Goal: Find specific page/section: Find specific page/section

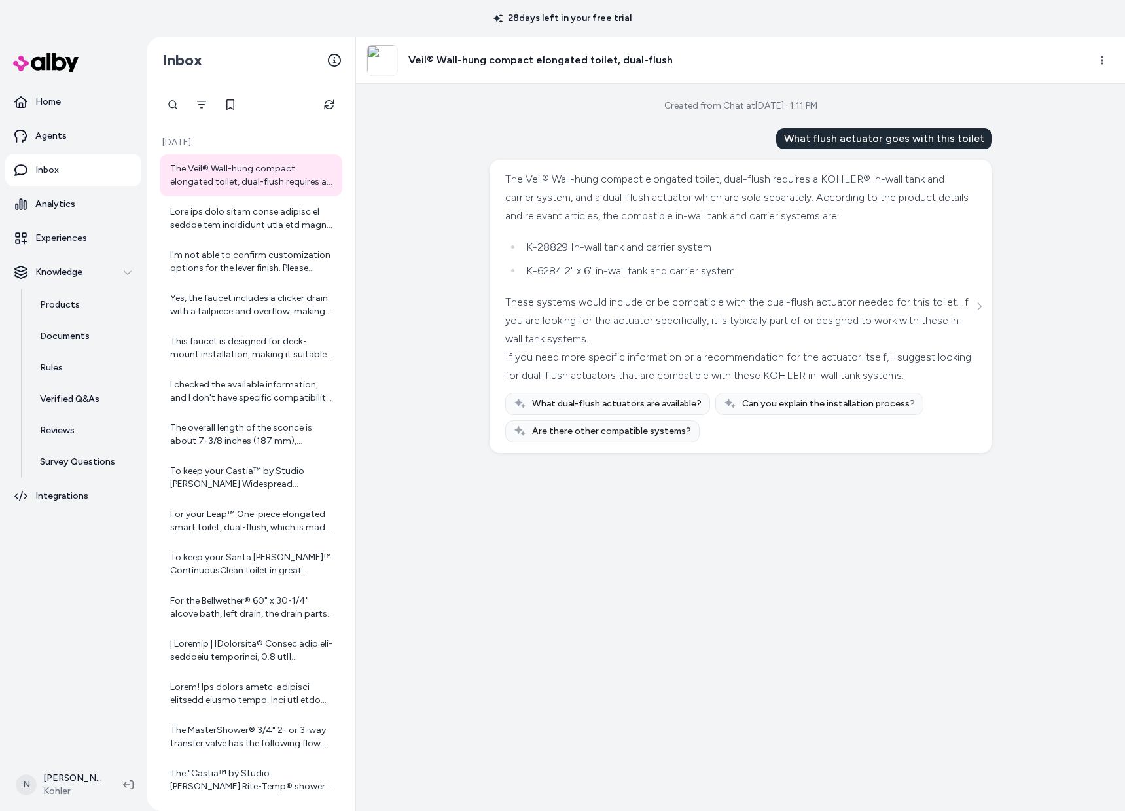
scroll to position [615, 0]
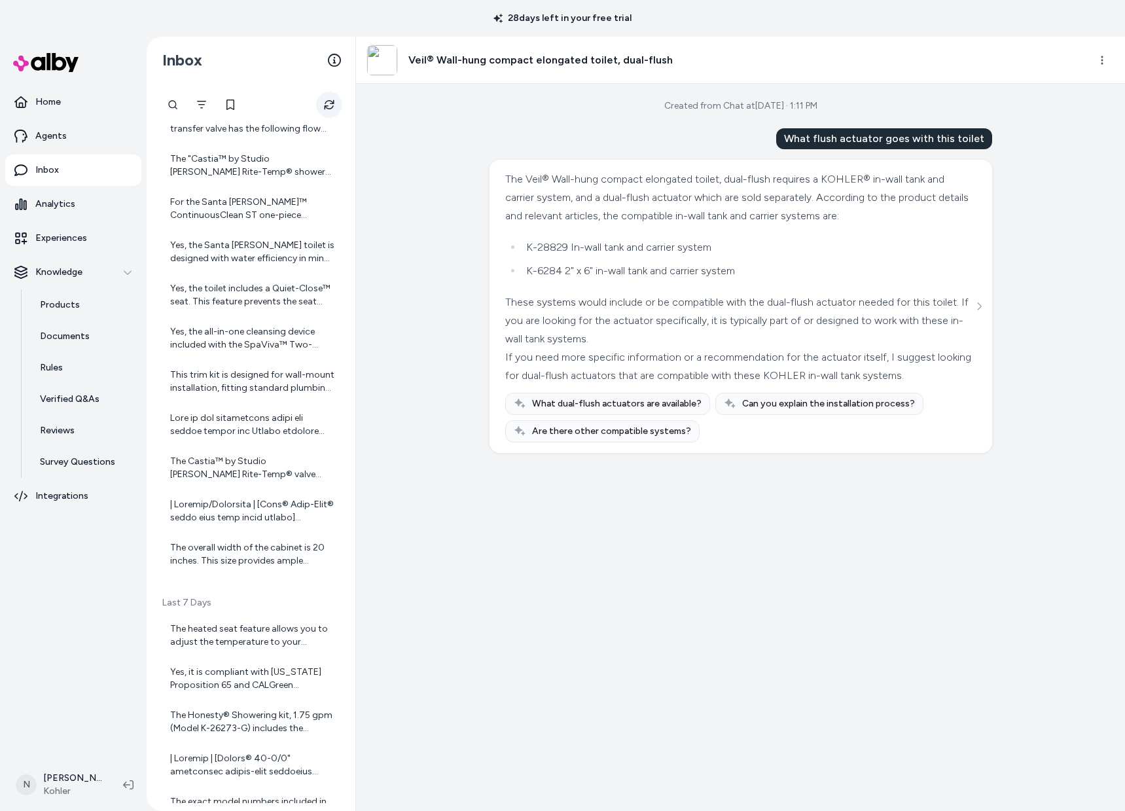
click at [327, 105] on icon "Refresh" at bounding box center [329, 104] width 10 height 10
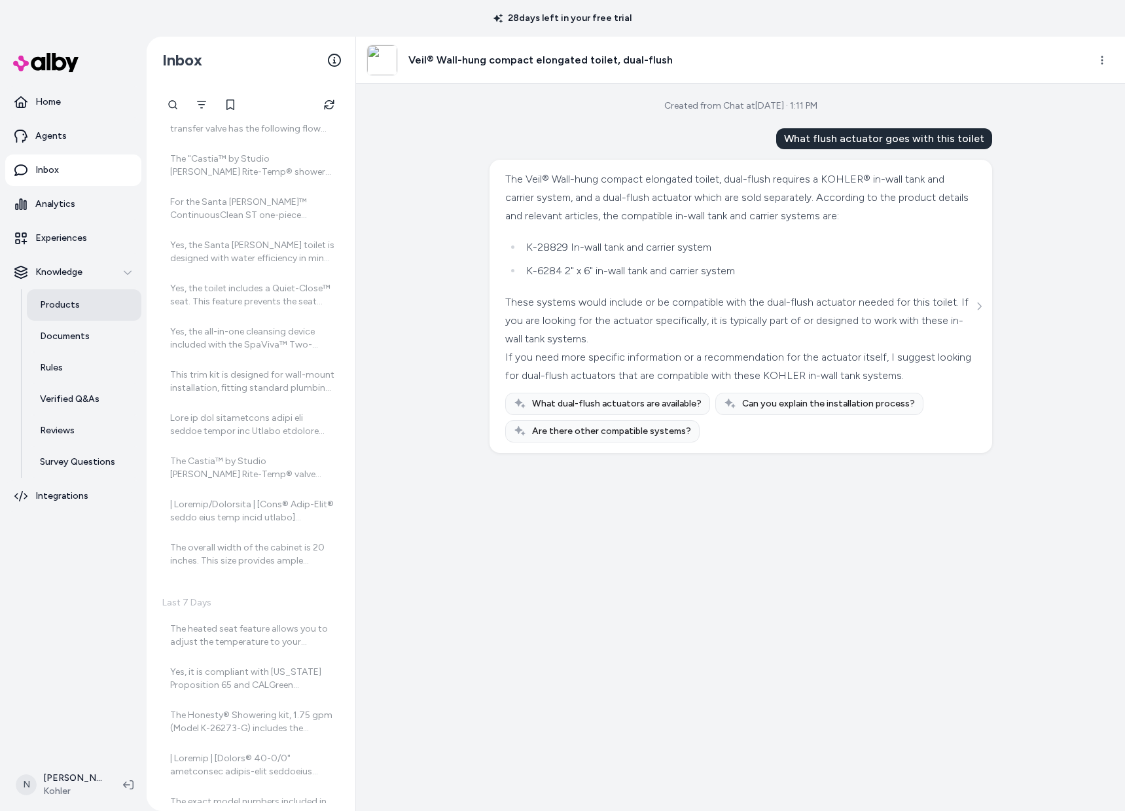
click at [75, 308] on p "Products" at bounding box center [60, 304] width 40 height 13
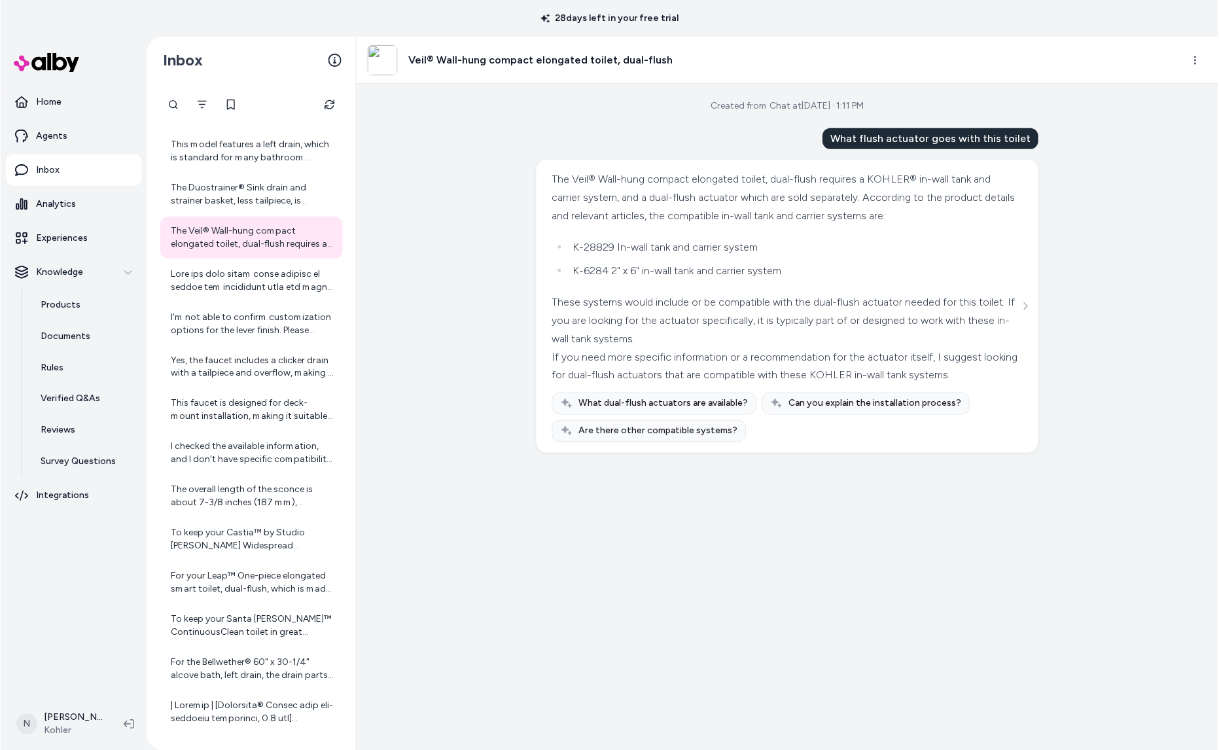
scroll to position [68, 0]
click at [76, 310] on p "Products" at bounding box center [60, 304] width 40 height 13
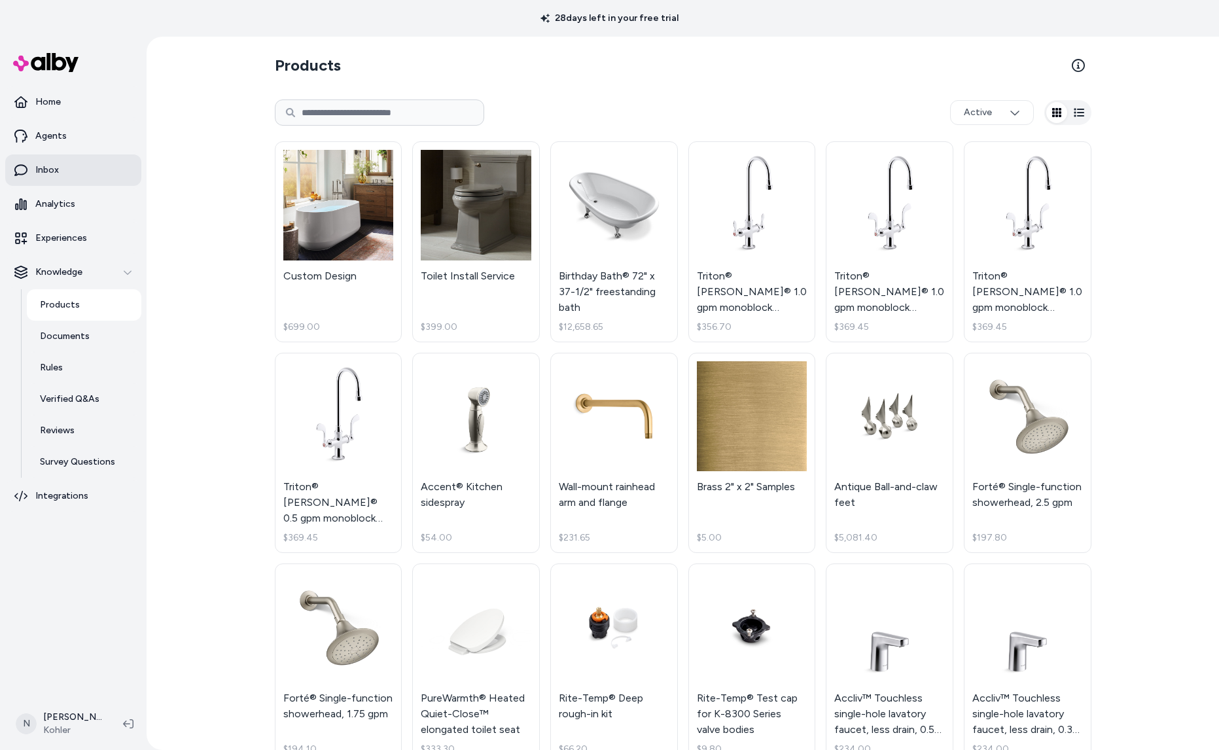
click at [62, 171] on link "Inbox" at bounding box center [73, 169] width 136 height 31
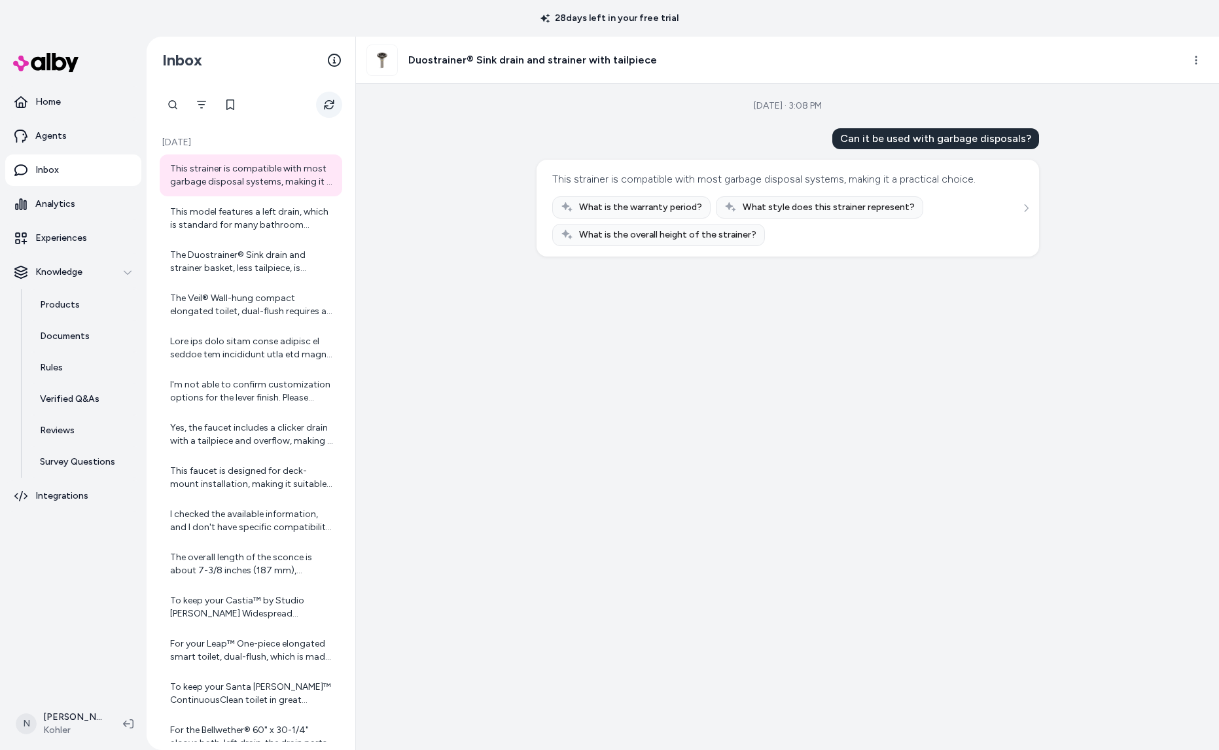
click at [336, 105] on button "Refresh" at bounding box center [329, 105] width 26 height 26
click at [334, 97] on button "Refresh" at bounding box center [329, 105] width 26 height 26
